Goal: Task Accomplishment & Management: Manage account settings

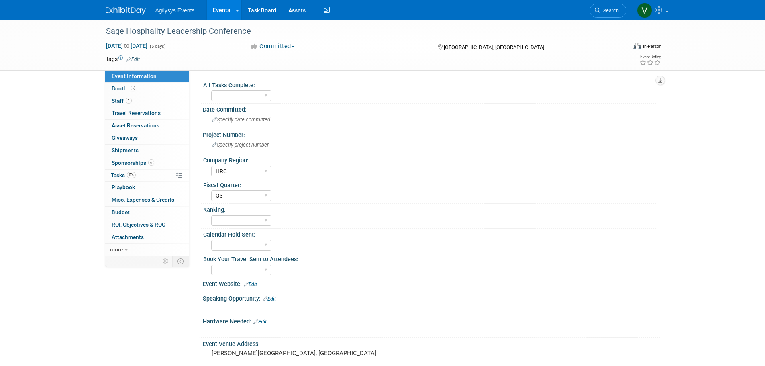
select select "HRC"
select select "Q3"
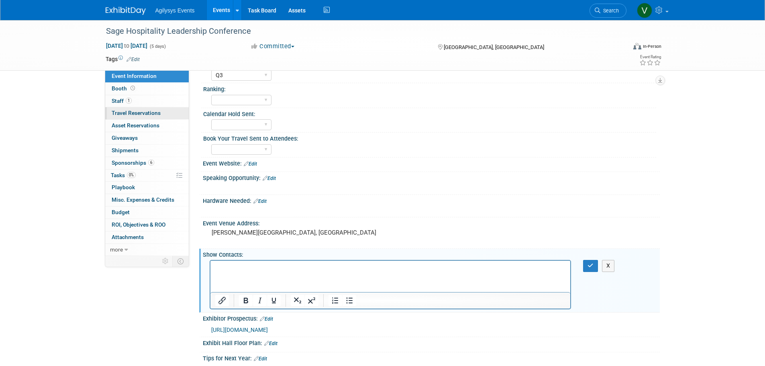
scroll to position [121, 0]
click at [127, 172] on link "0% Tasks 0%" at bounding box center [147, 176] width 84 height 12
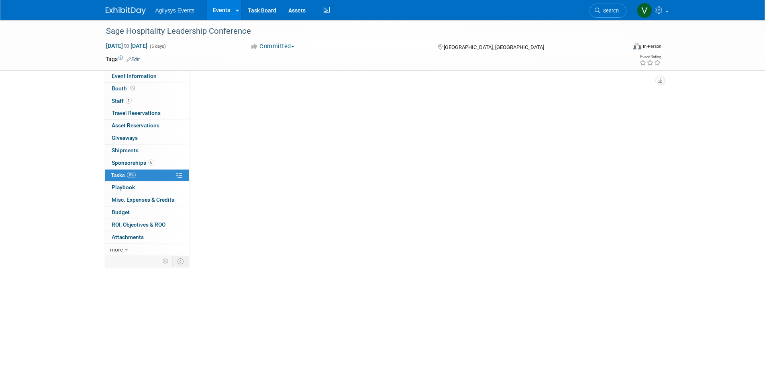
scroll to position [0, 0]
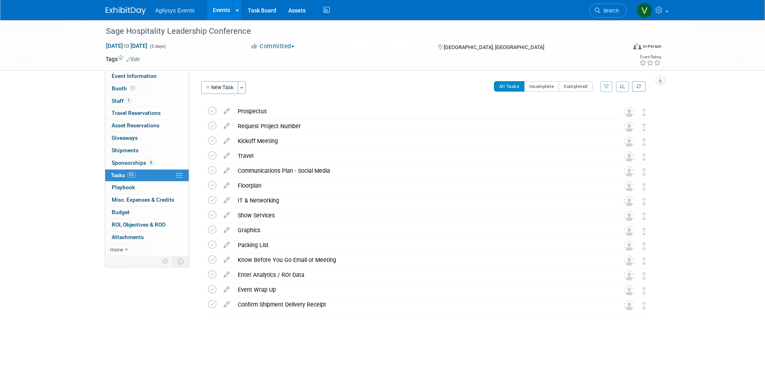
click at [140, 8] on img at bounding box center [126, 11] width 40 height 8
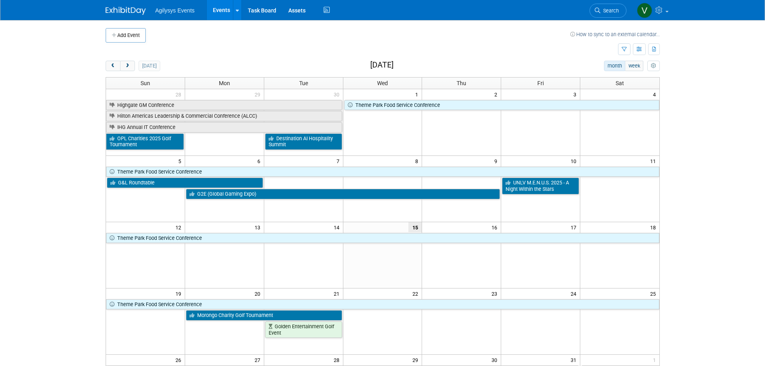
scroll to position [201, 0]
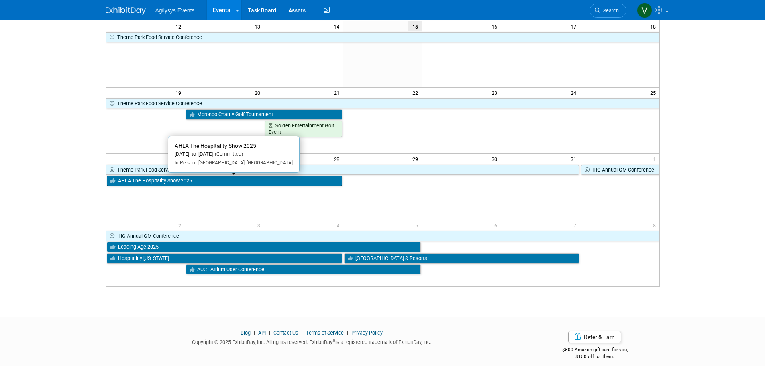
click at [169, 182] on link "AHLA The Hospitality Show 2025" at bounding box center [224, 181] width 235 height 10
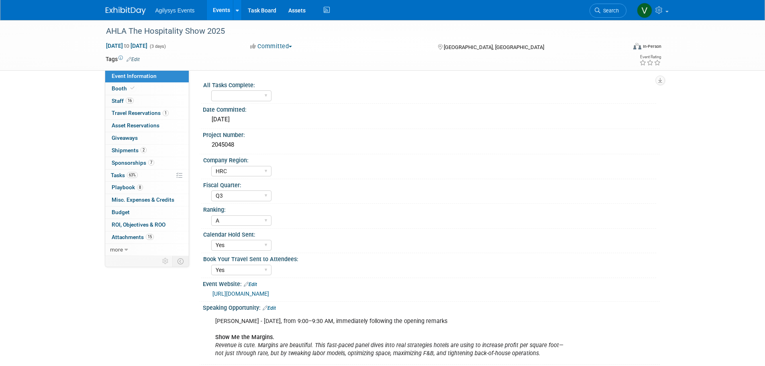
select select "HRC"
select select "Q3"
select select "A"
select select "Yes"
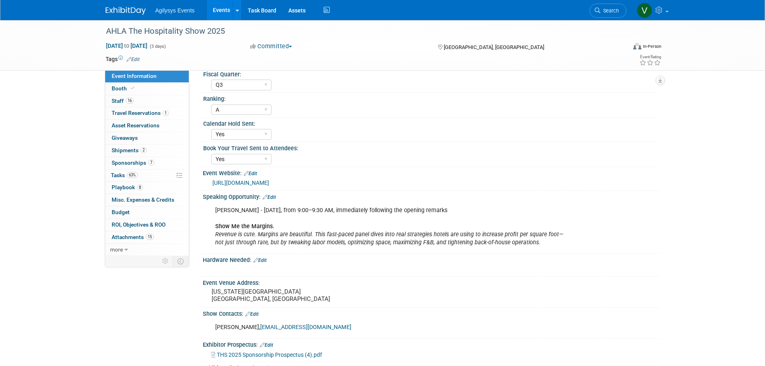
scroll to position [121, 0]
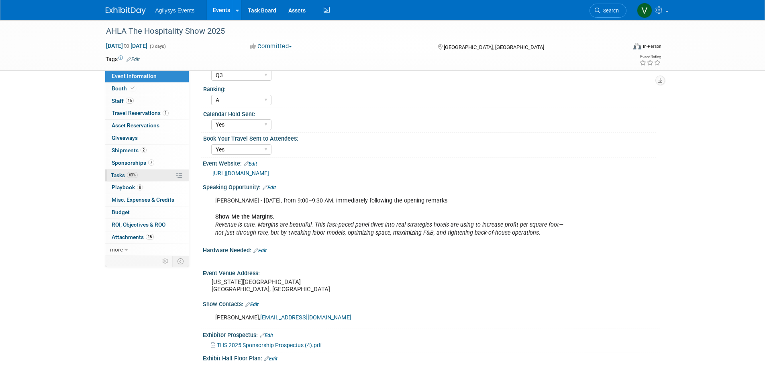
click at [130, 175] on span "63%" at bounding box center [132, 175] width 11 height 6
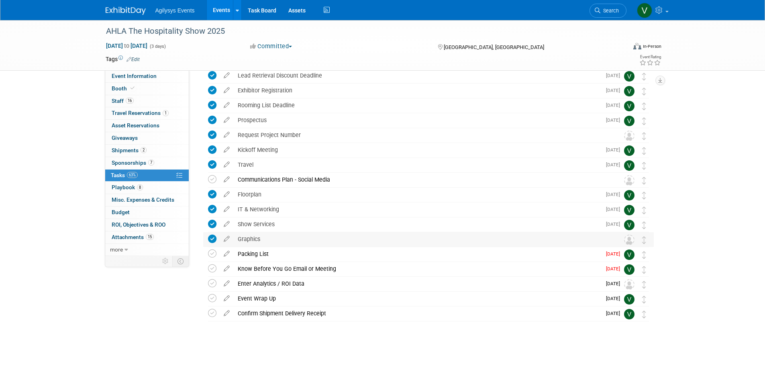
scroll to position [70, 0]
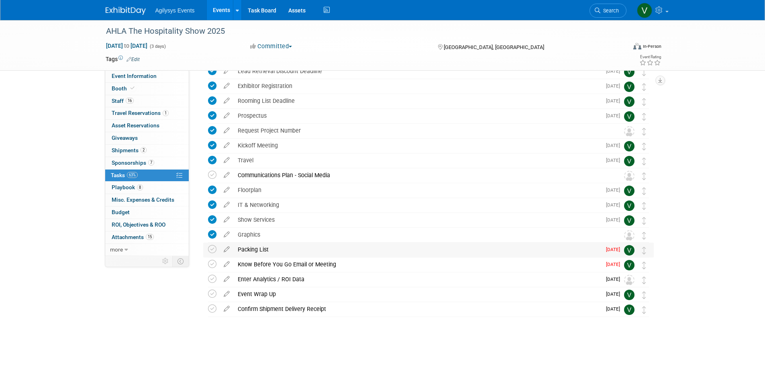
click at [214, 254] on td at bounding box center [214, 250] width 12 height 14
click at [213, 250] on icon at bounding box center [212, 249] width 8 height 8
click at [612, 264] on span "[DATE]" at bounding box center [615, 265] width 18 height 6
click at [231, 264] on icon at bounding box center [227, 263] width 14 height 10
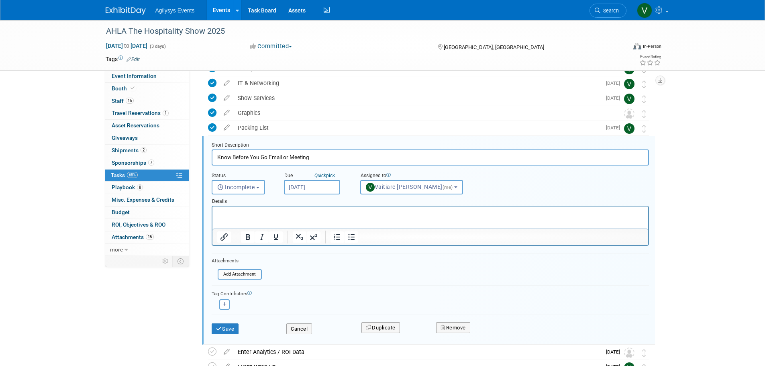
scroll to position [210, 0]
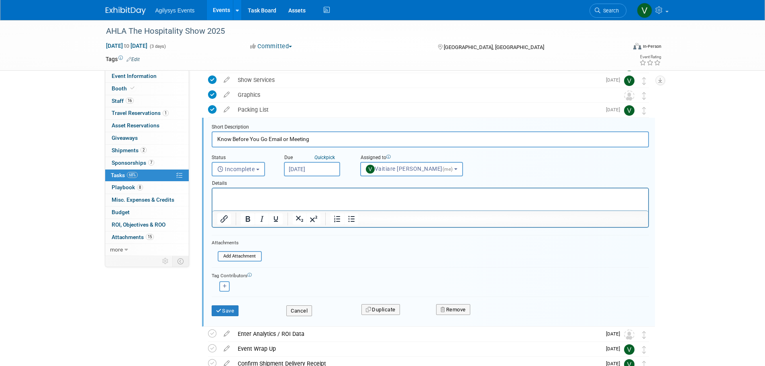
click at [309, 168] on input "[DATE]" at bounding box center [312, 169] width 56 height 14
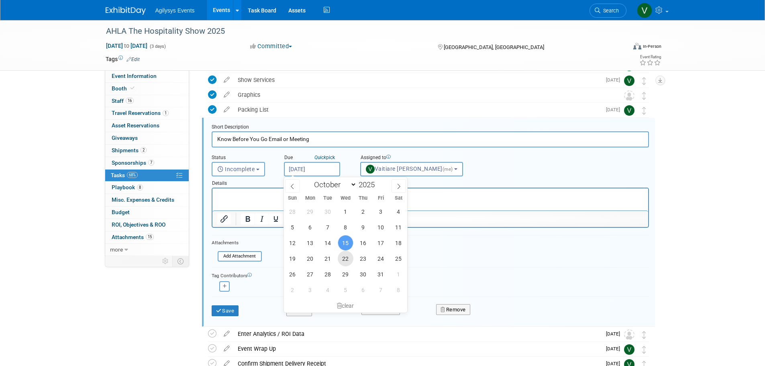
click at [342, 256] on span "22" at bounding box center [346, 259] width 16 height 16
type input "[DATE]"
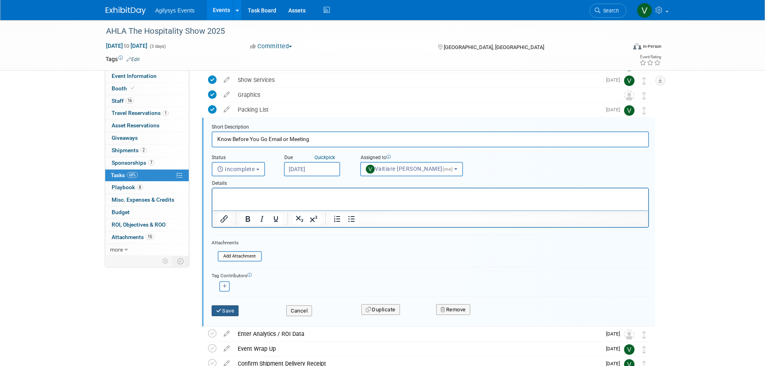
click at [227, 312] on button "Save" at bounding box center [225, 310] width 27 height 11
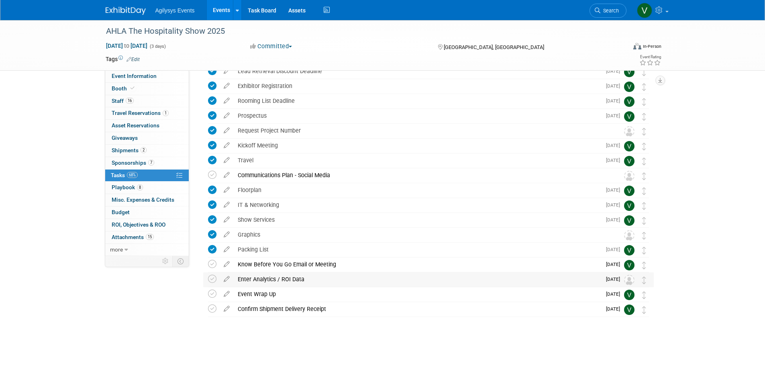
scroll to position [0, 0]
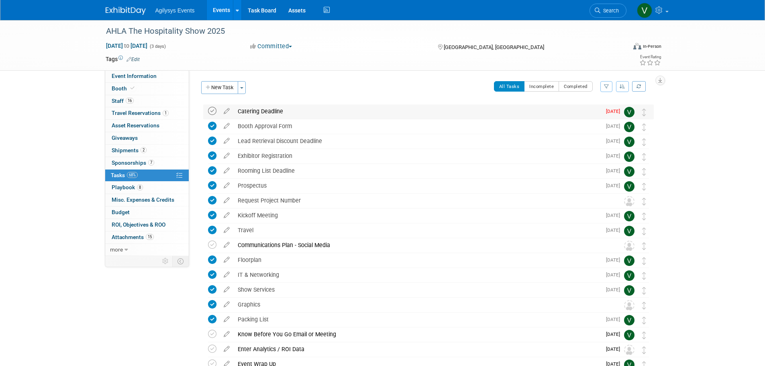
click at [214, 111] on icon at bounding box center [212, 111] width 8 height 8
click at [115, 11] on img at bounding box center [126, 11] width 40 height 8
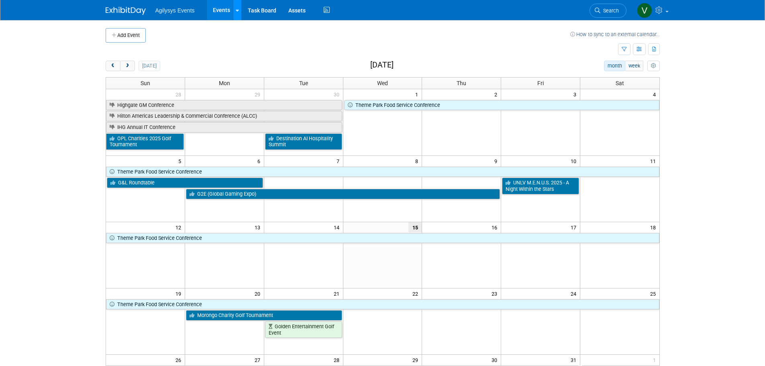
click at [237, 6] on div at bounding box center [237, 10] width 3 height 8
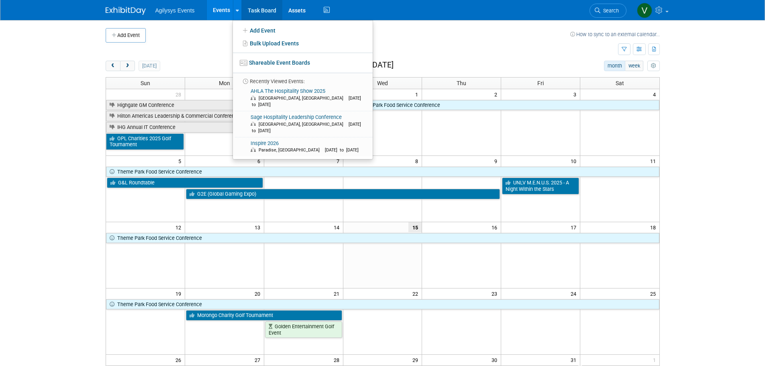
click at [259, 5] on link "Task Board" at bounding box center [262, 10] width 41 height 20
